Goal: Check status: Check status

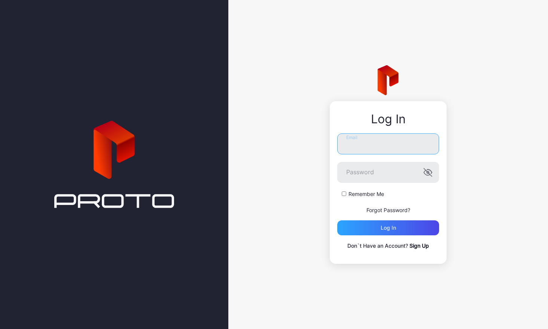
type input "**********"
click at [388, 228] on button "Log in" at bounding box center [388, 227] width 102 height 15
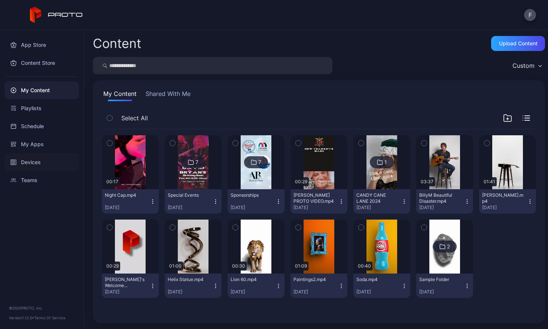
click at [27, 168] on div "Devices" at bounding box center [41, 162] width 75 height 18
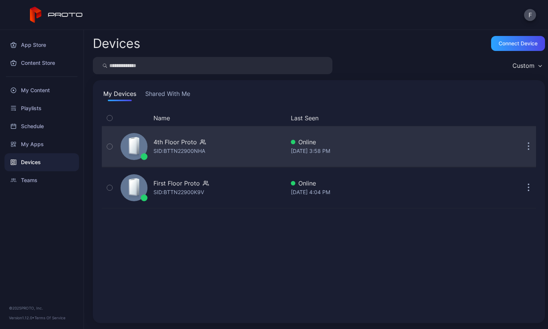
click at [230, 149] on div "4th Floor Proto SID: BTTN22900NHA" at bounding box center [201, 146] width 167 height 37
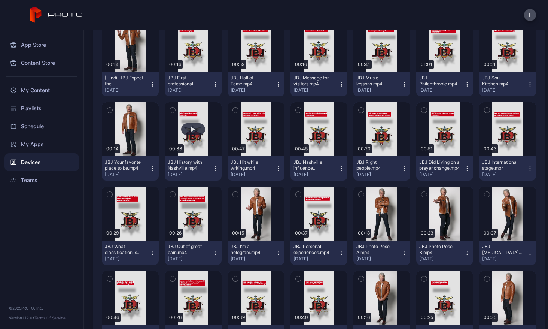
scroll to position [353, 0]
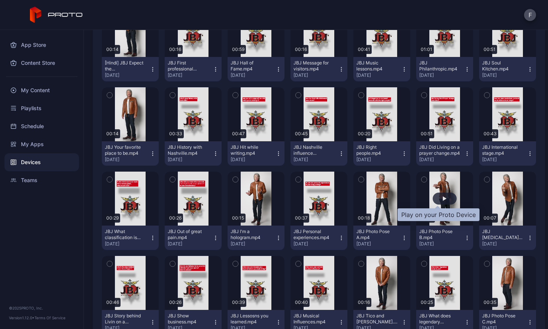
click at [440, 197] on div "button" at bounding box center [445, 198] width 24 height 12
click at [435, 198] on div "button" at bounding box center [445, 198] width 24 height 12
click at [433, 198] on div "button" at bounding box center [445, 198] width 24 height 12
click at [443, 200] on div "button" at bounding box center [445, 198] width 4 height 4
click at [422, 183] on icon "button" at bounding box center [424, 179] width 5 height 8
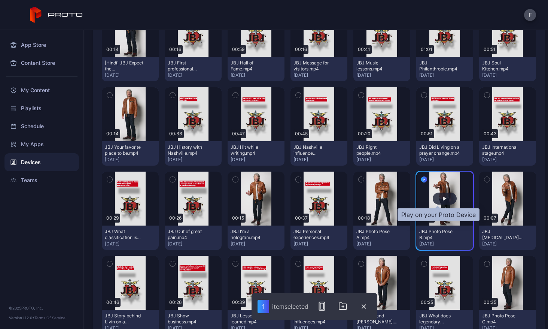
click at [435, 202] on div "button" at bounding box center [445, 198] width 24 height 12
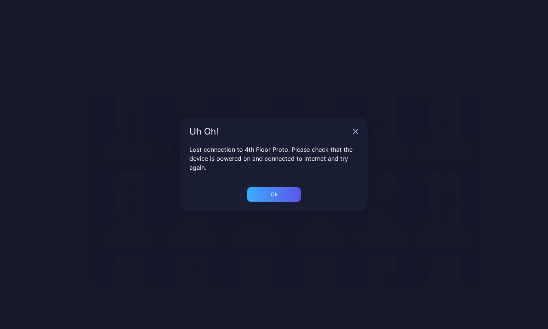
click at [286, 194] on div "Ok" at bounding box center [274, 194] width 54 height 15
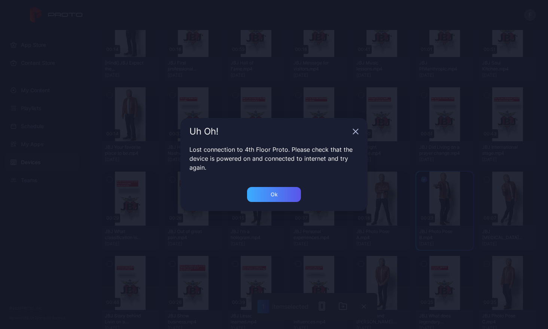
click at [274, 198] on div "Ok" at bounding box center [274, 194] width 54 height 15
